Goal: Task Accomplishment & Management: Complete application form

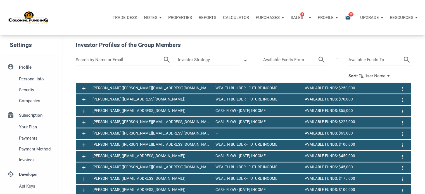
click at [108, 59] on input "text" at bounding box center [119, 60] width 87 height 12
type input "chandler"
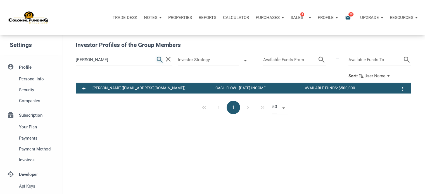
click at [161, 58] on icon "search" at bounding box center [160, 60] width 8 height 12
click at [153, 18] on p "Notes" at bounding box center [150, 17] width 13 height 5
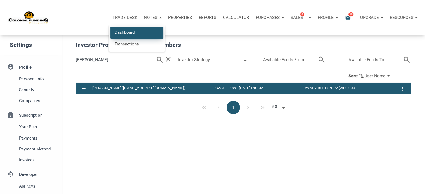
click at [122, 32] on link "Dashboard" at bounding box center [136, 32] width 53 height 11
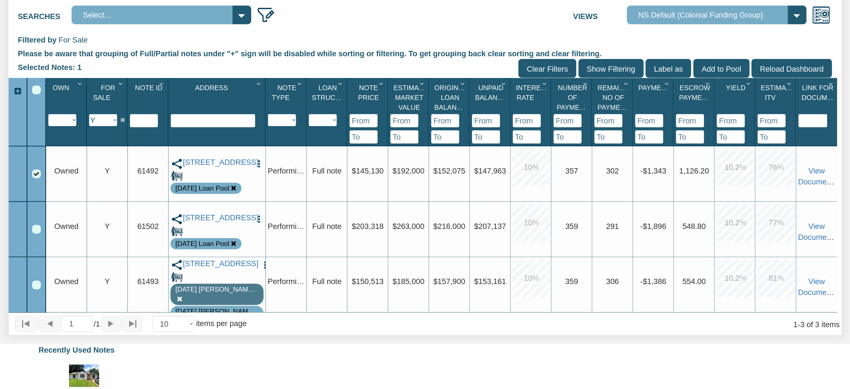
scroll to position [172, 0]
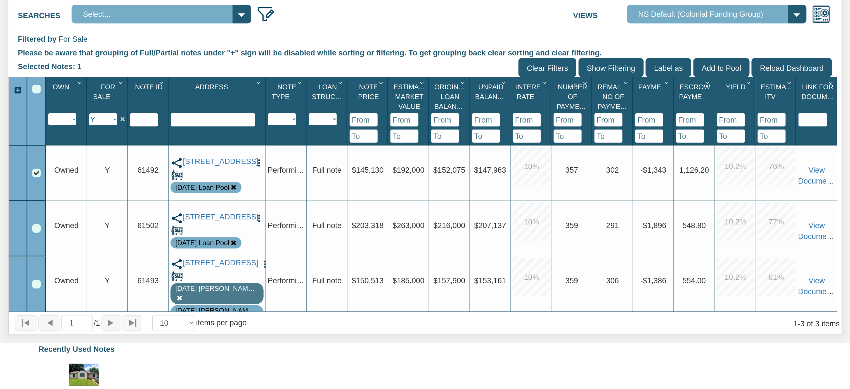
click at [34, 91] on div "Select All" at bounding box center [36, 89] width 9 height 9
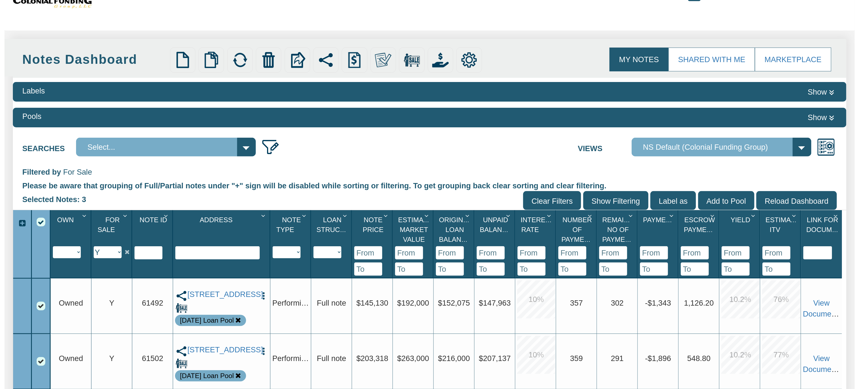
scroll to position [0, 0]
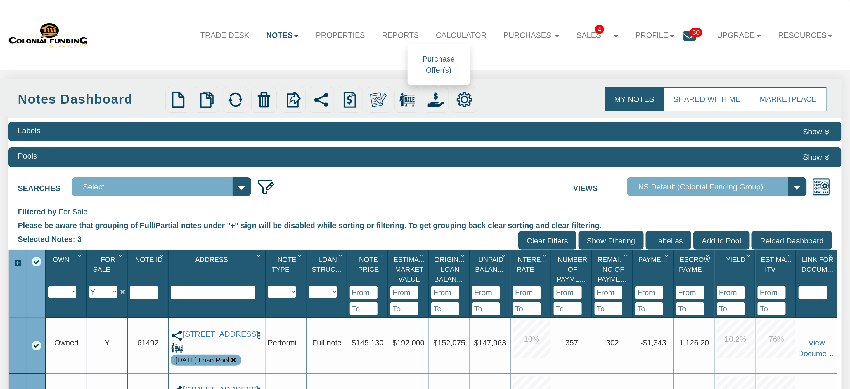
click at [435, 103] on img at bounding box center [436, 99] width 16 height 16
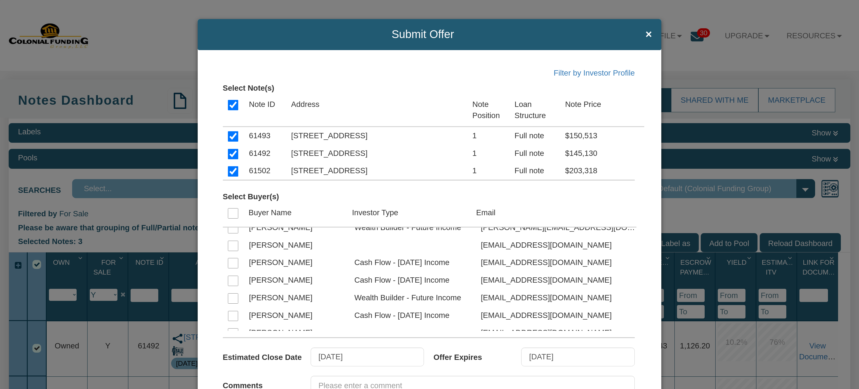
scroll to position [588, 0]
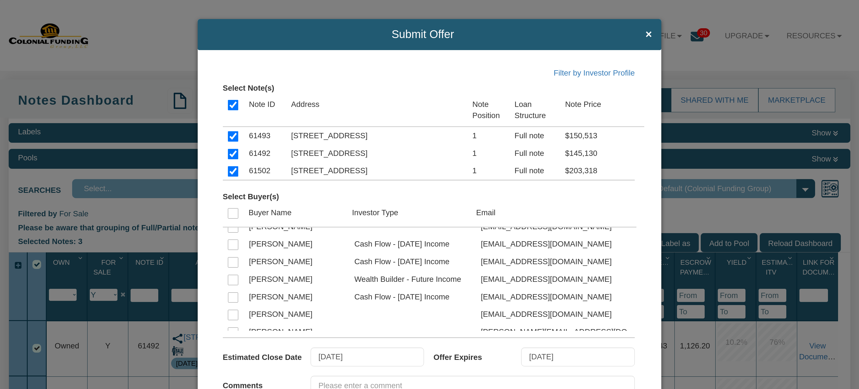
click at [230, 264] on input "checkbox" at bounding box center [233, 262] width 10 height 10
checkbox input "true"
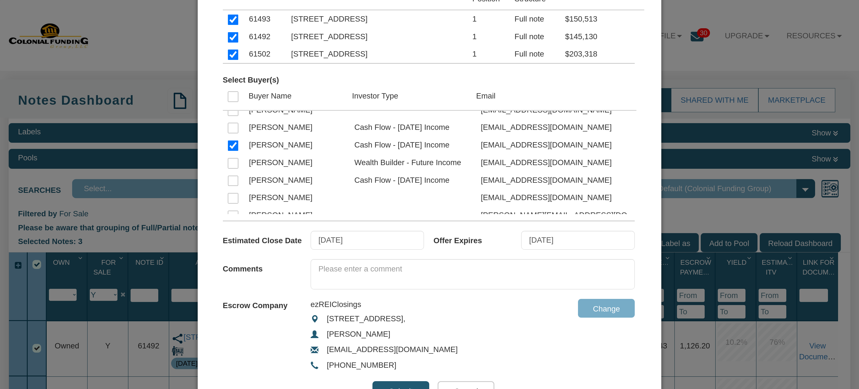
scroll to position [119, 0]
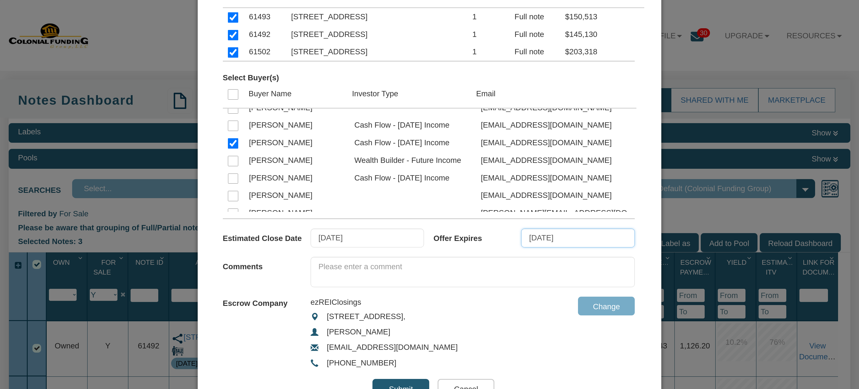
click at [591, 237] on input "[DATE]" at bounding box center [577, 237] width 113 height 19
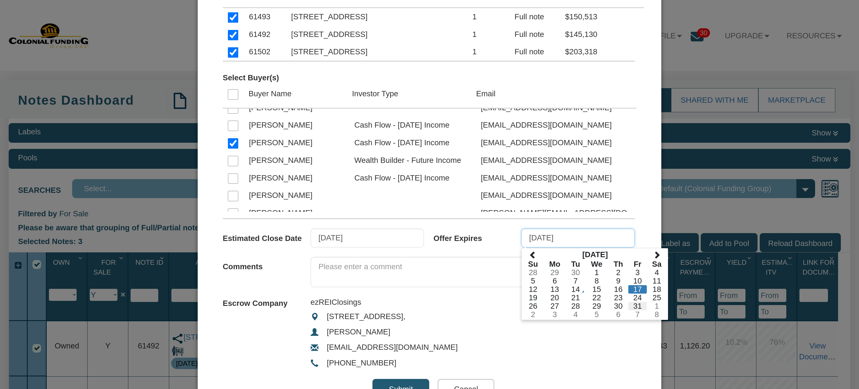
click at [632, 302] on td "31" at bounding box center [637, 306] width 18 height 8
type input "[DATE]"
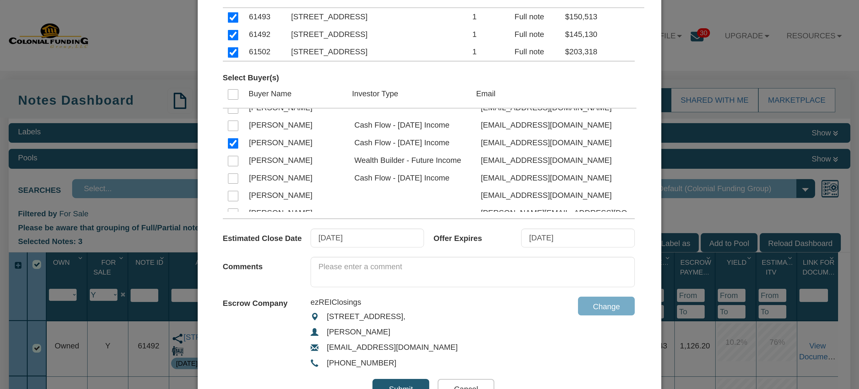
click at [389, 376] on div "Filter by Investor Profile Select Note(s) Note ID Address Note Position Loan St…" at bounding box center [430, 172] width 464 height 483
click at [391, 385] on input "Submit" at bounding box center [400, 387] width 57 height 19
